Goal: Information Seeking & Learning: Learn about a topic

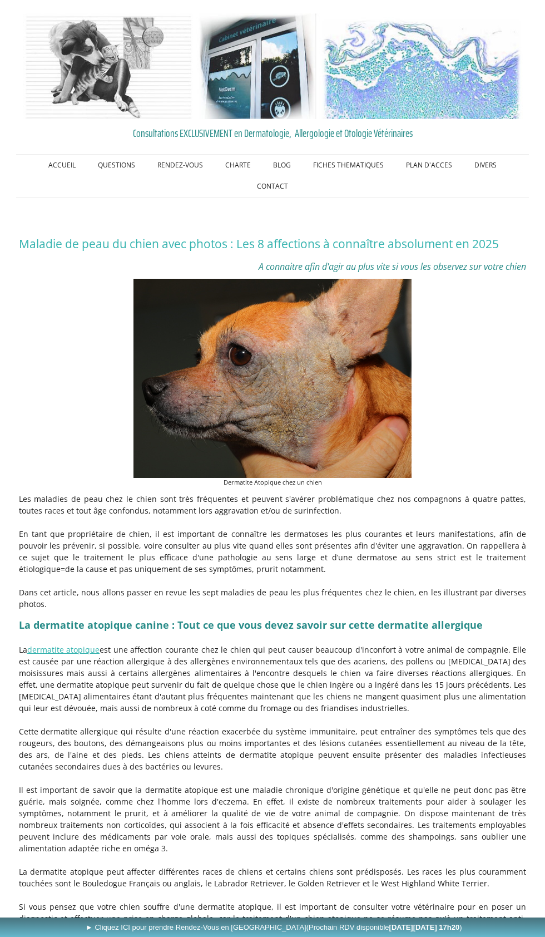
click at [346, 361] on img at bounding box center [273, 378] width 278 height 199
click at [283, 411] on img at bounding box center [273, 378] width 278 height 199
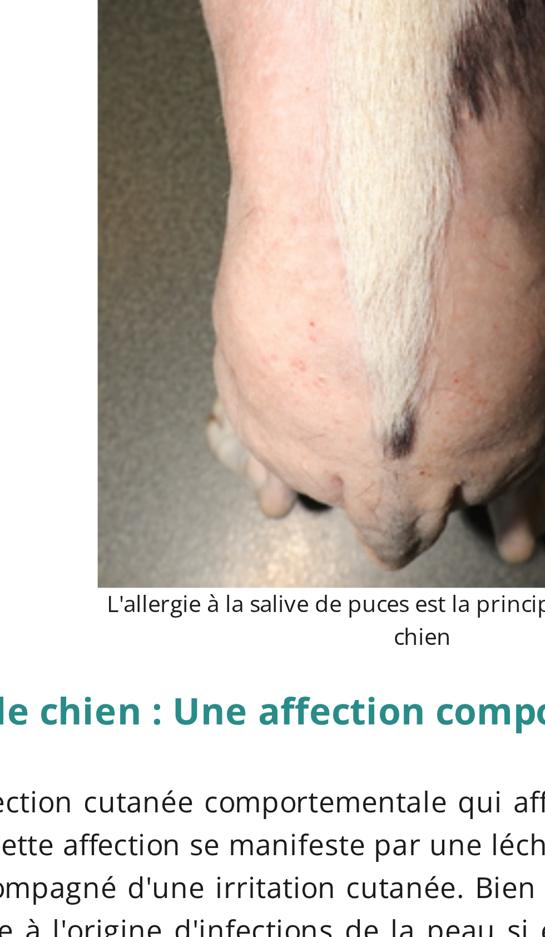
scroll to position [2266, 0]
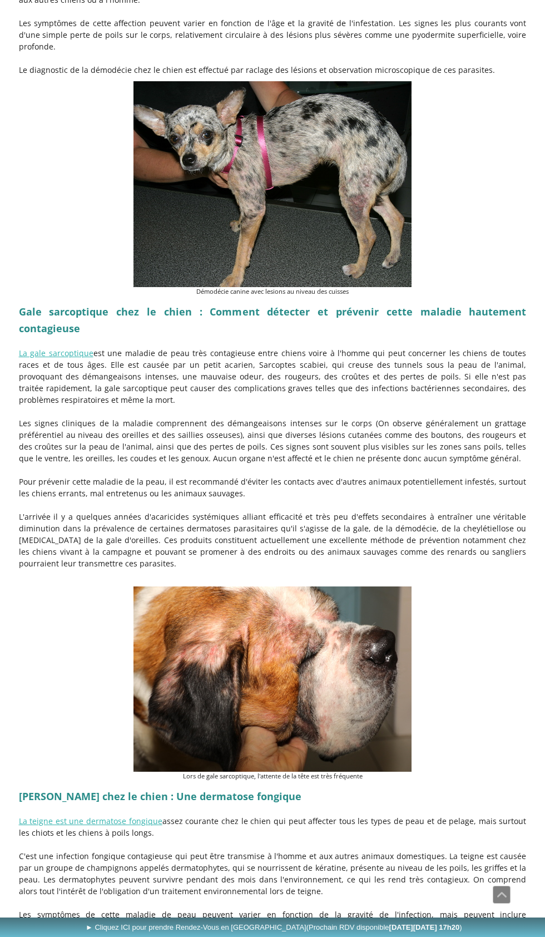
scroll to position [1350, 0]
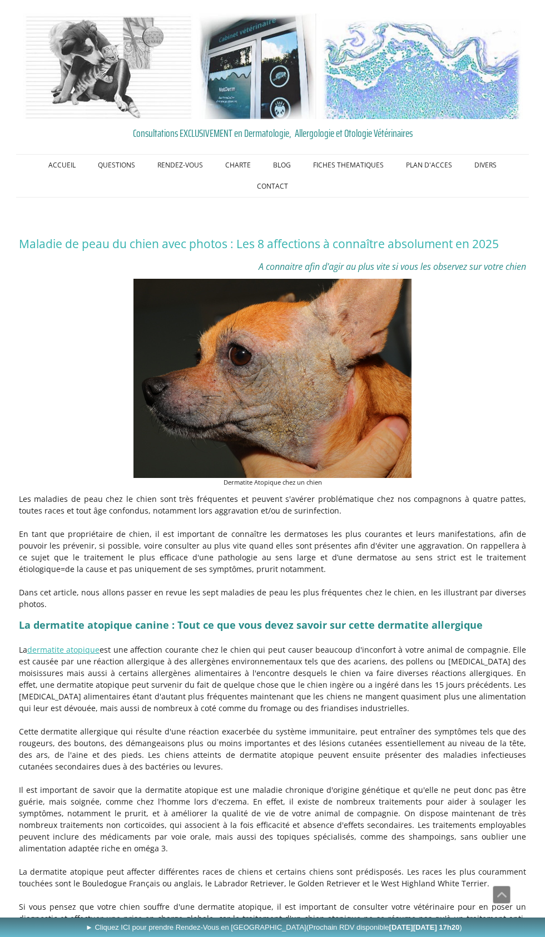
scroll to position [1350, 0]
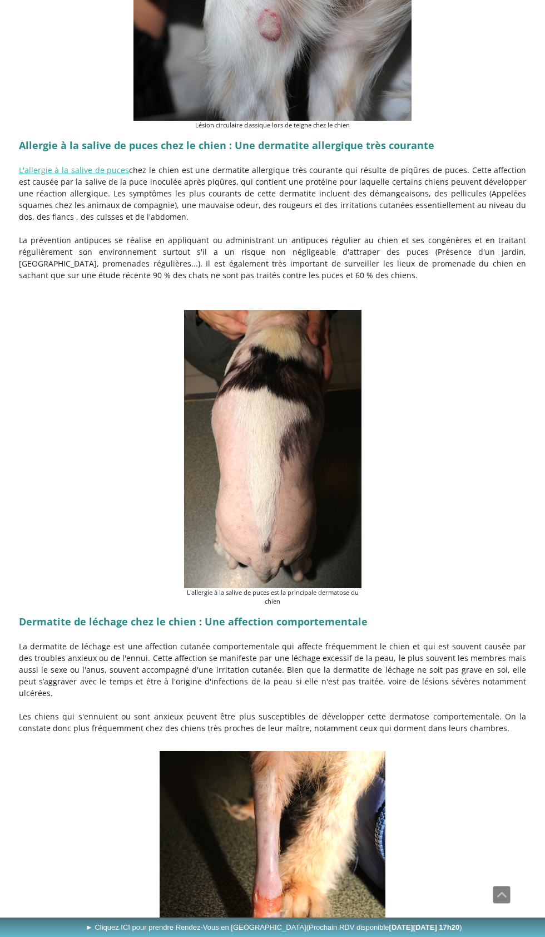
scroll to position [2408, 0]
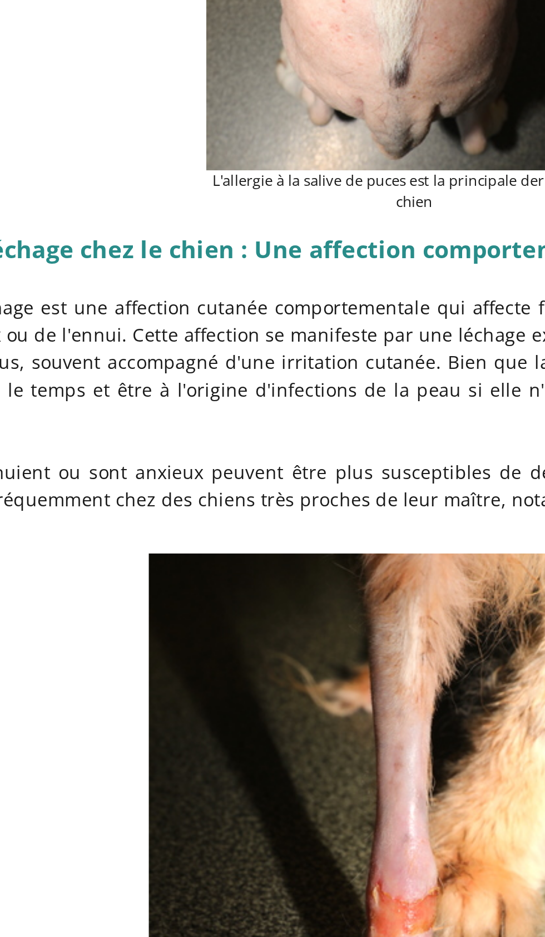
scroll to position [2638, 0]
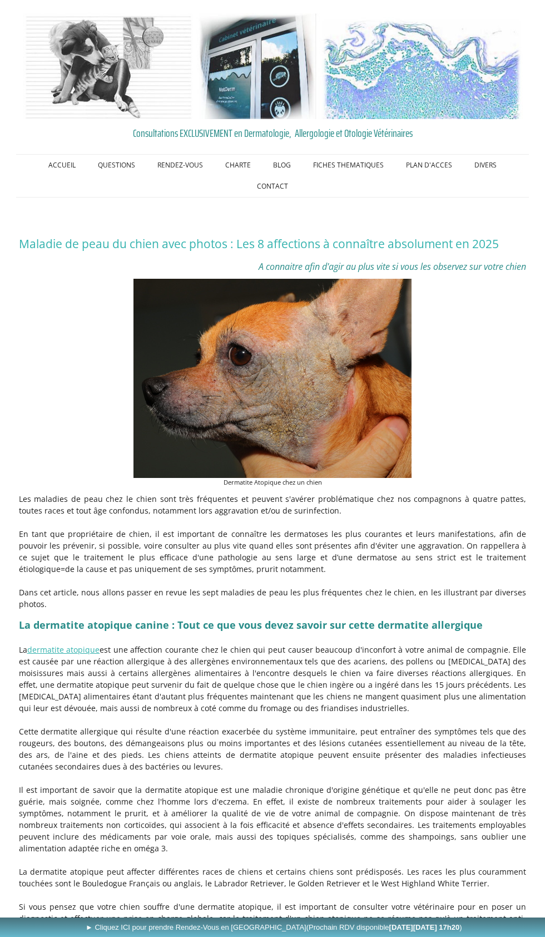
scroll to position [212, 0]
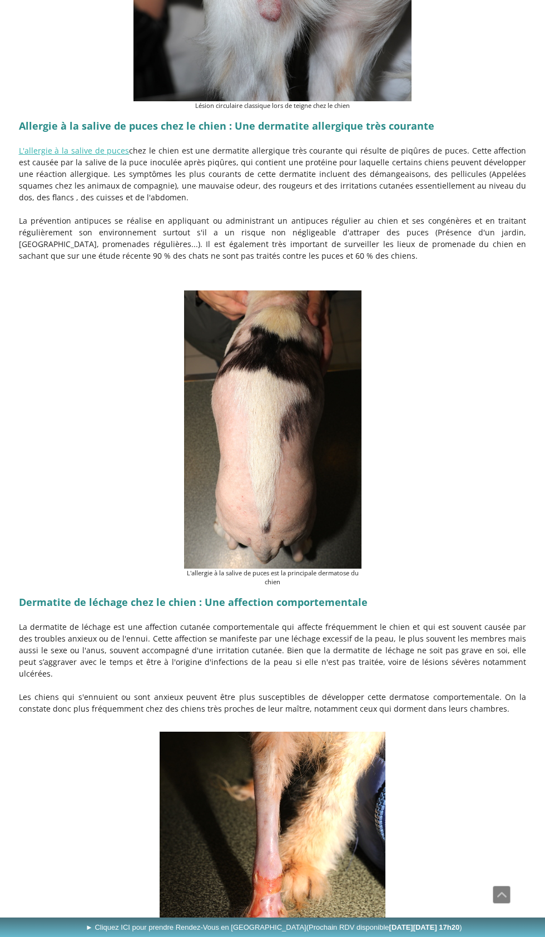
scroll to position [2427, 0]
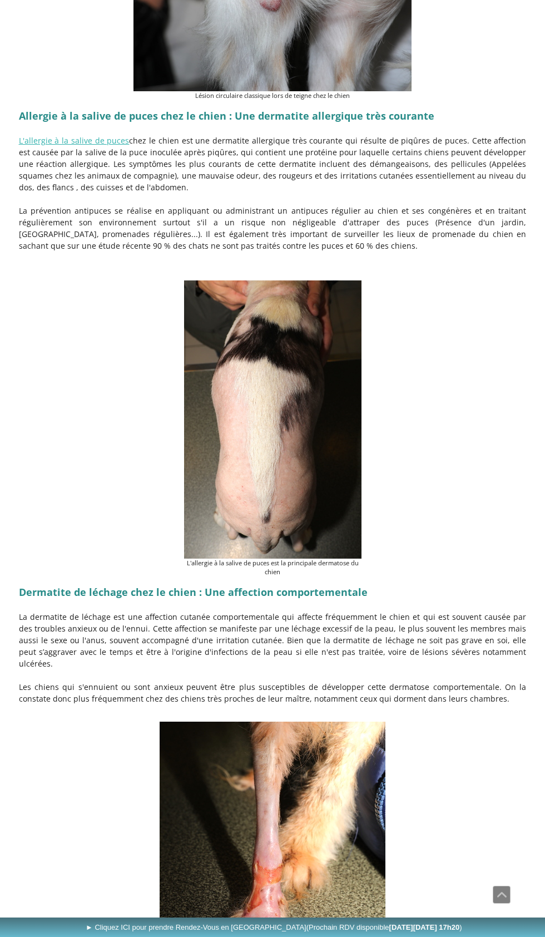
click at [313, 403] on img at bounding box center [272, 419] width 177 height 278
